Goal: Task Accomplishment & Management: Manage account settings

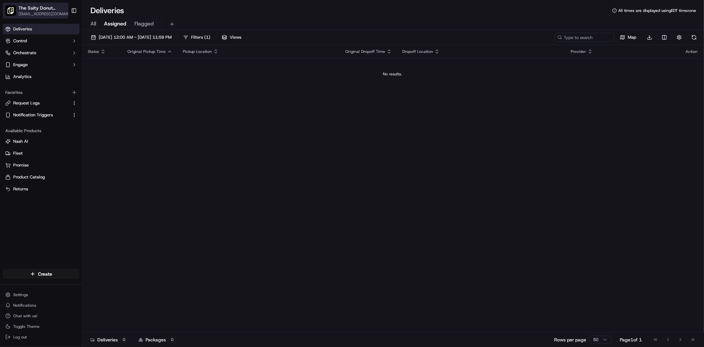
click at [65, 10] on button "The Salty Donut ([GEOGRAPHIC_DATA]) [EMAIL_ADDRESS][DOMAIN_NAME]" at bounding box center [36, 11] width 66 height 16
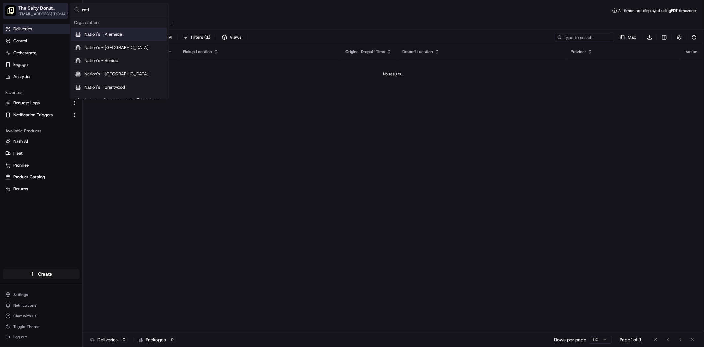
type input "natio"
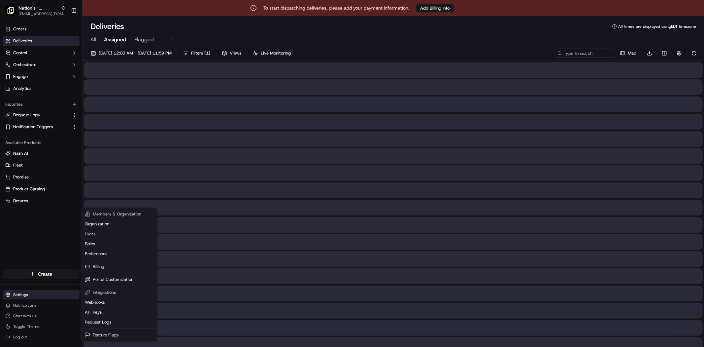
click at [21, 294] on html "To start dispatching deliveries, please add your payment information. Add Billi…" at bounding box center [352, 173] width 704 height 347
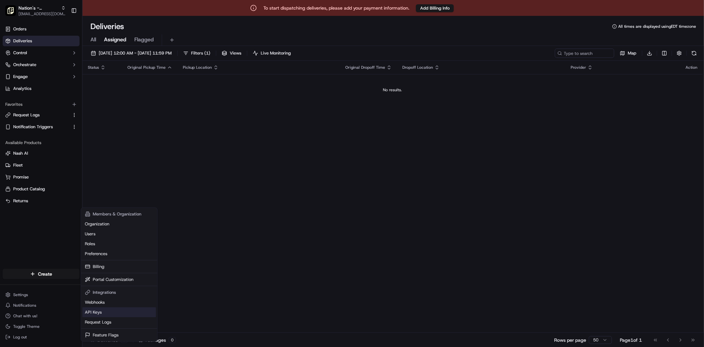
click at [109, 311] on link "API Keys" at bounding box center [119, 312] width 74 height 10
